Goal: Find specific page/section: Find specific page/section

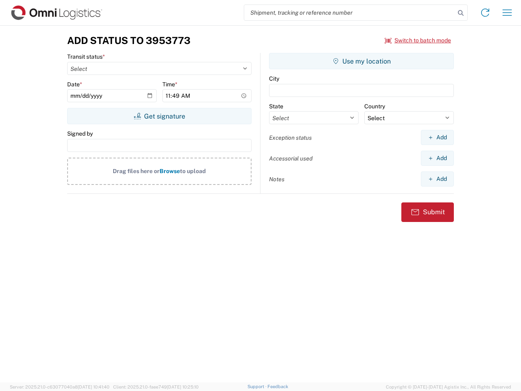
click at [350, 13] on input "search" at bounding box center [349, 12] width 211 height 15
click at [461, 13] on icon at bounding box center [460, 12] width 11 height 11
click at [485, 13] on icon at bounding box center [485, 12] width 13 height 13
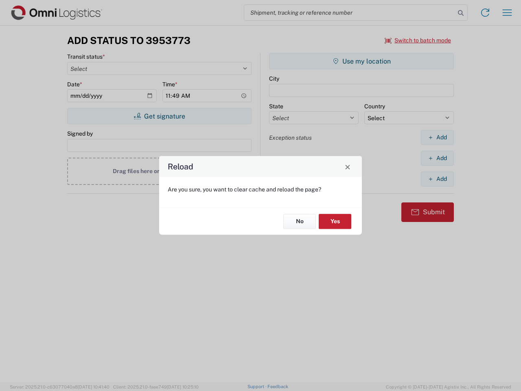
click at [507, 13] on div "Reload Are you sure, you want to clear cache and reload the page? No Yes" at bounding box center [260, 195] width 521 height 391
click at [418, 40] on div "Reload Are you sure, you want to clear cache and reload the page? No Yes" at bounding box center [260, 195] width 521 height 391
click at [159, 116] on div "Reload Are you sure, you want to clear cache and reload the page? No Yes" at bounding box center [260, 195] width 521 height 391
click at [362, 61] on div "Reload Are you sure, you want to clear cache and reload the page? No Yes" at bounding box center [260, 195] width 521 height 391
click at [437, 137] on div "Reload Are you sure, you want to clear cache and reload the page? No Yes" at bounding box center [260, 195] width 521 height 391
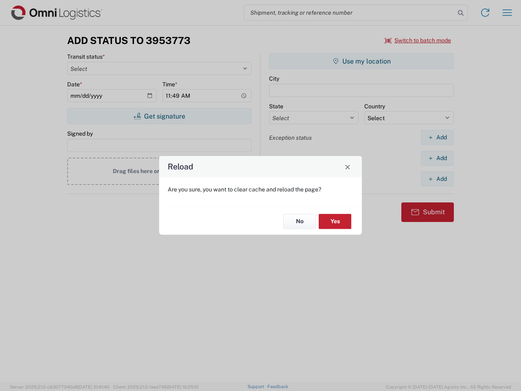
click at [437, 158] on div "Reload Are you sure, you want to clear cache and reload the page? No Yes" at bounding box center [260, 195] width 521 height 391
click at [437, 179] on div "Reload Are you sure, you want to clear cache and reload the page? No Yes" at bounding box center [260, 195] width 521 height 391
